Goal: Find specific page/section: Find specific page/section

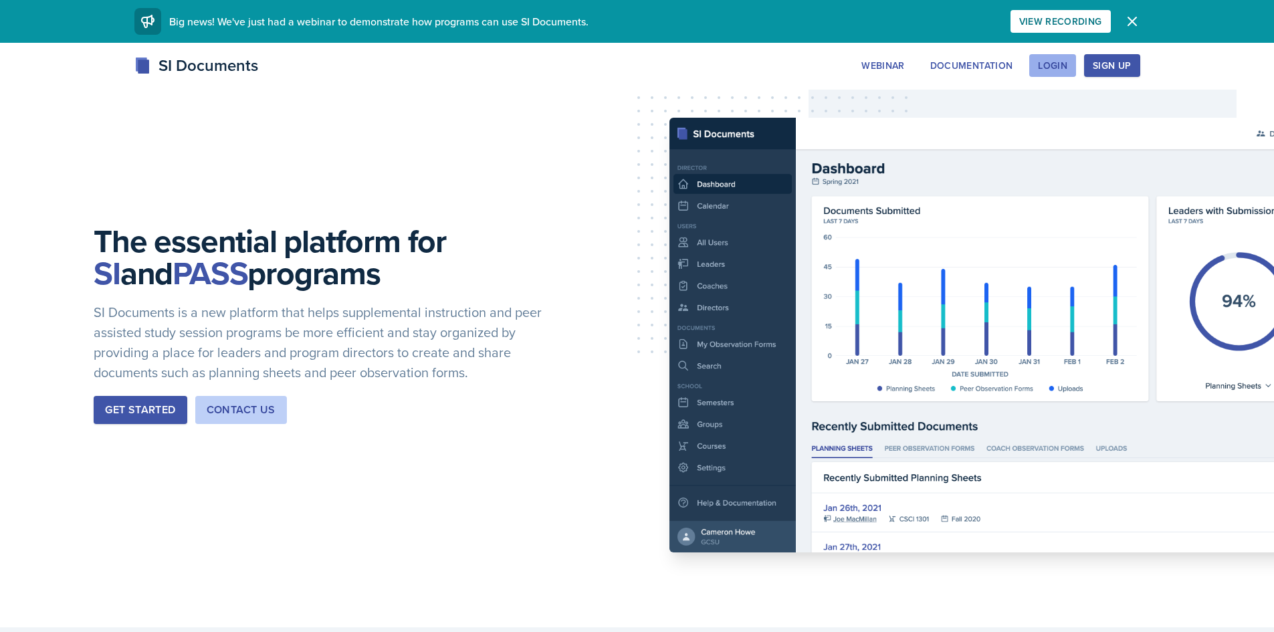
click at [1071, 67] on button "Login" at bounding box center [1052, 65] width 47 height 23
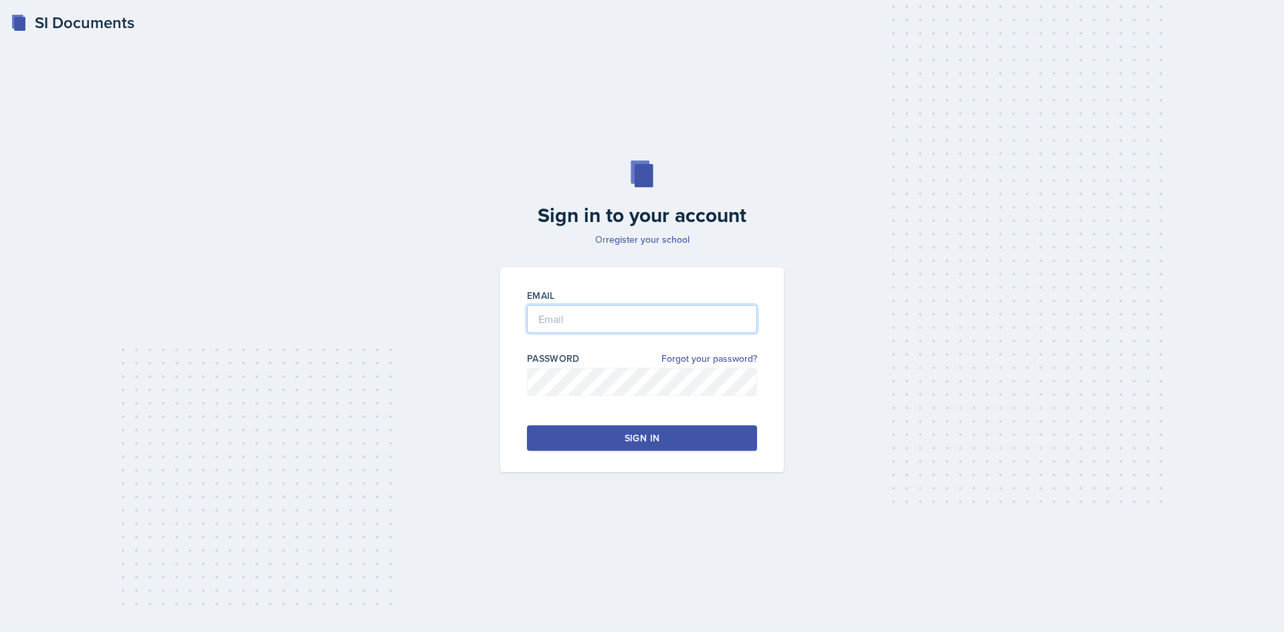
click at [618, 316] on input "email" at bounding box center [642, 319] width 230 height 28
type input "[EMAIL_ADDRESS][DOMAIN_NAME]"
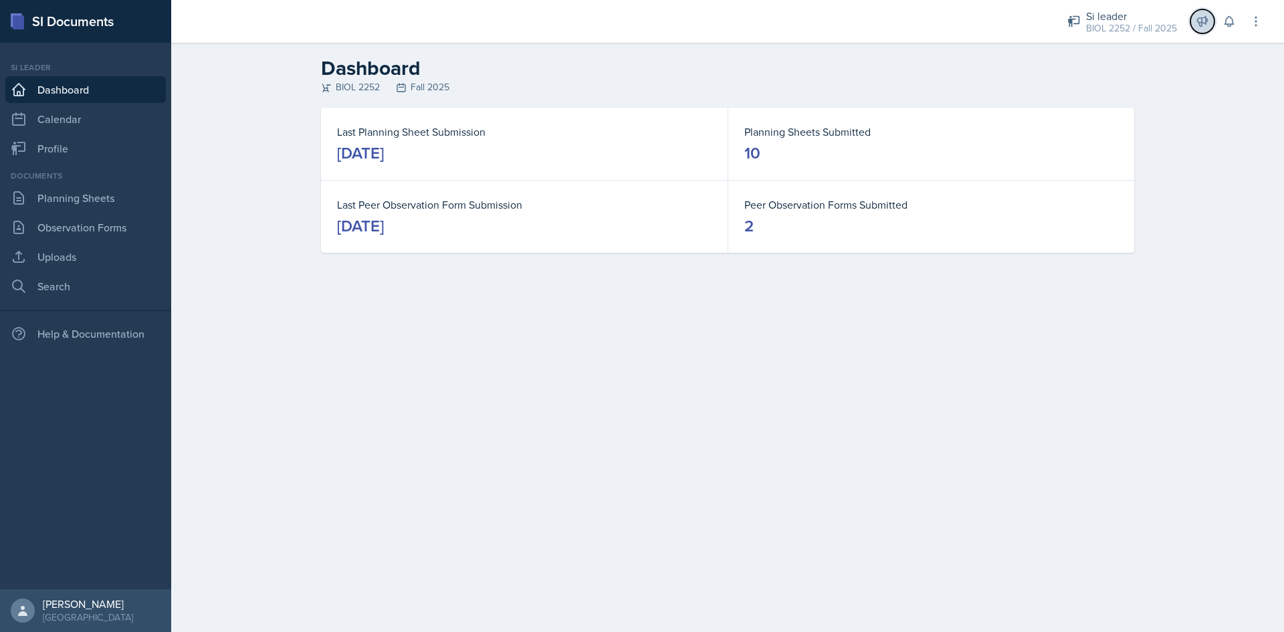
click at [1200, 17] on icon at bounding box center [1202, 21] width 13 height 13
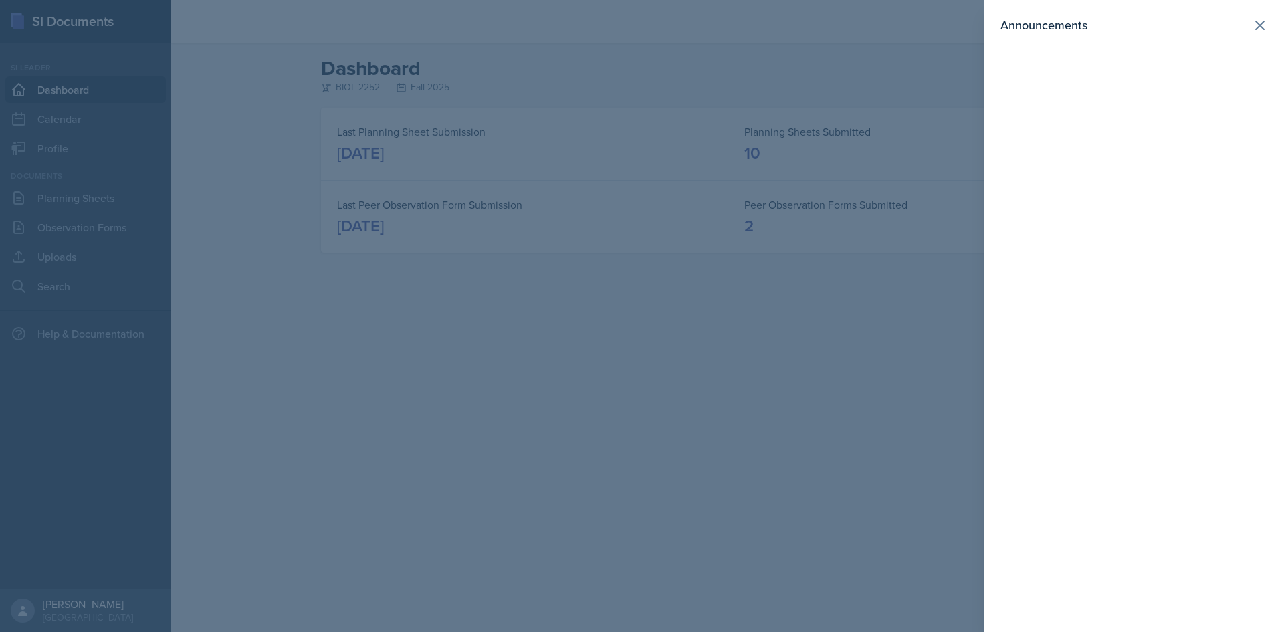
click at [1273, 18] on header "Announcements" at bounding box center [1134, 25] width 300 height 51
click at [1267, 20] on icon at bounding box center [1260, 25] width 16 height 16
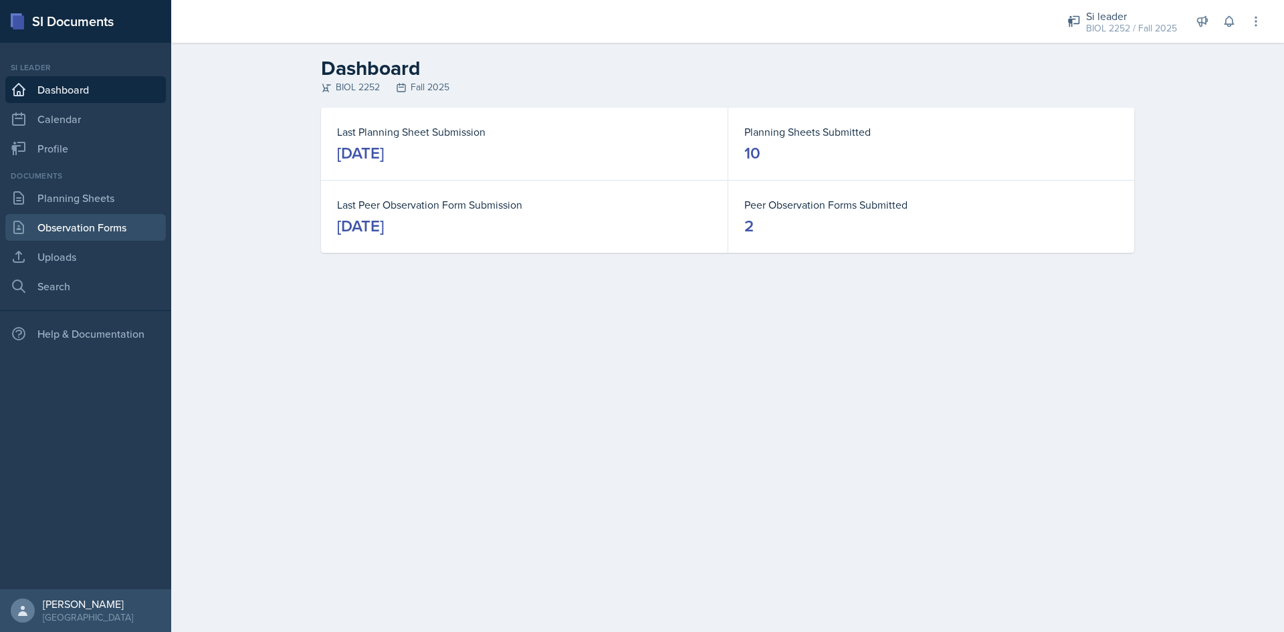
click at [86, 229] on link "Observation Forms" at bounding box center [85, 227] width 160 height 27
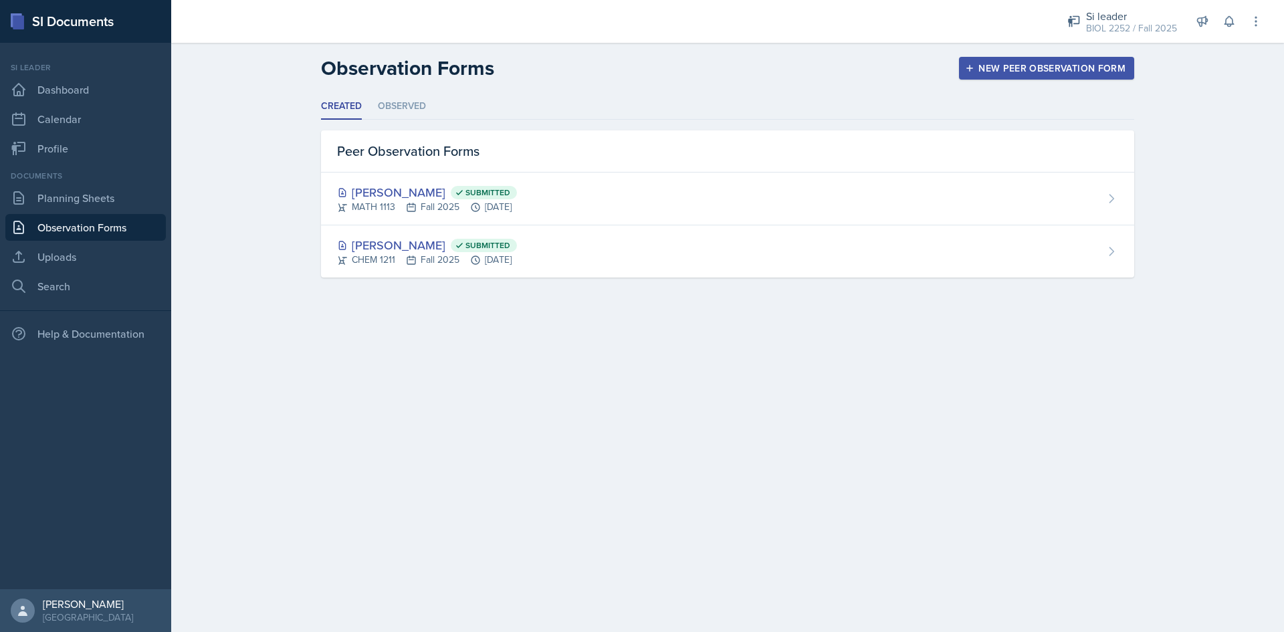
click at [86, 213] on div "Documents Planning Sheets Observation Forms Uploads Search" at bounding box center [85, 235] width 160 height 130
click at [84, 206] on link "Planning Sheets" at bounding box center [85, 198] width 160 height 27
